Goal: Navigation & Orientation: Find specific page/section

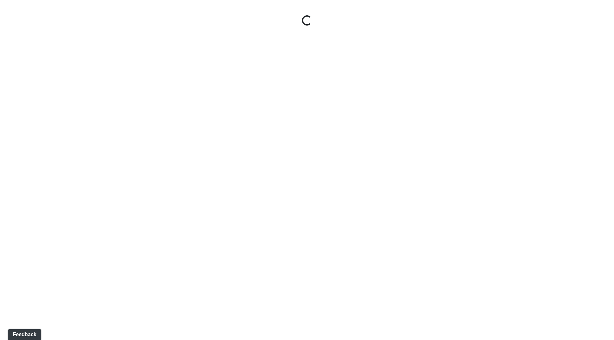
select select "ok5a3DN5DKaykbBBEtg6DG"
select select "wudMmRUKkNcJxyDemVtr2M"
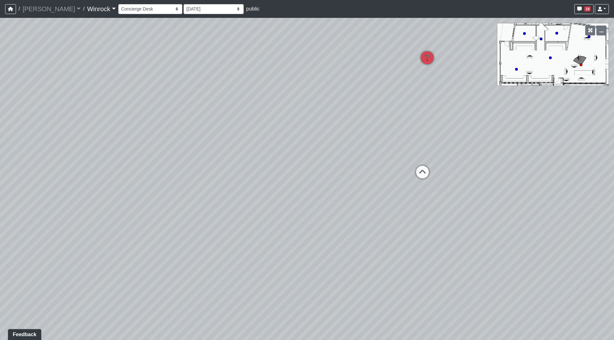
click at [87, 10] on link "Winrock" at bounding box center [101, 9] width 28 height 13
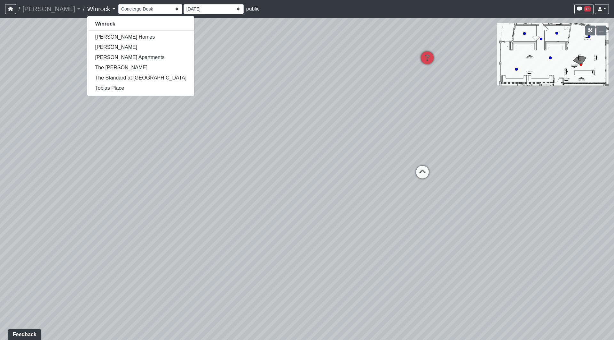
click at [186, 137] on div "Loading... Arch Booths 1 Loading... Archway Loading... Created by [PERSON_NAME]…" at bounding box center [307, 179] width 614 height 322
